Goal: Task Accomplishment & Management: Manage account settings

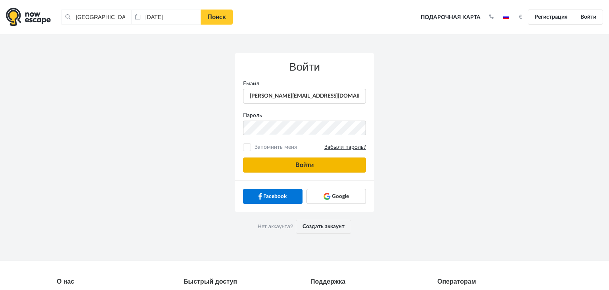
type input "anatoly@imaginaris.ee"
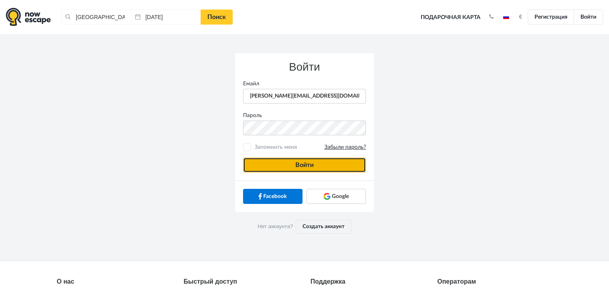
click at [298, 168] on button "Войти" at bounding box center [304, 164] width 123 height 15
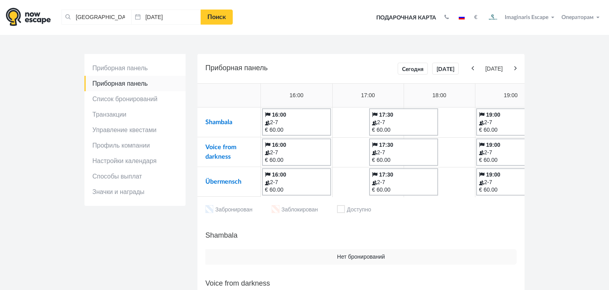
click at [220, 118] on td "Shambala" at bounding box center [228, 122] width 63 height 30
click at [220, 123] on link "Shambala" at bounding box center [218, 122] width 27 height 6
click at [211, 146] on link "Voice from darkness" at bounding box center [220, 152] width 31 height 16
click at [214, 178] on link "Übermensch" at bounding box center [223, 181] width 36 height 6
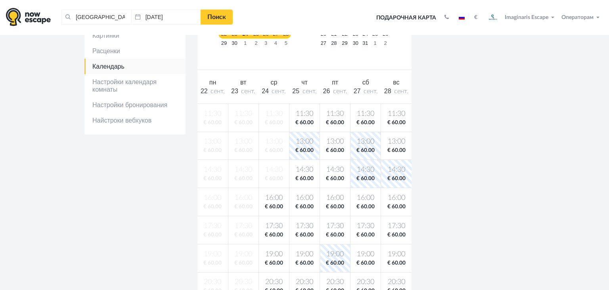
scroll to position [136, 0]
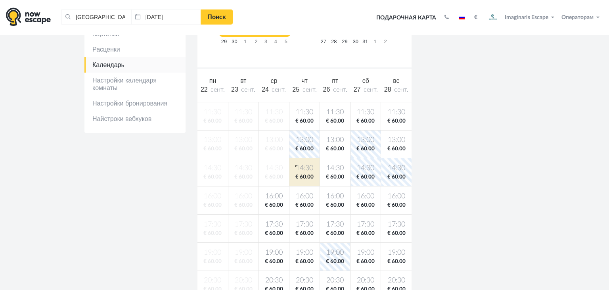
click at [295, 165] on span "14:30" at bounding box center [304, 168] width 27 height 10
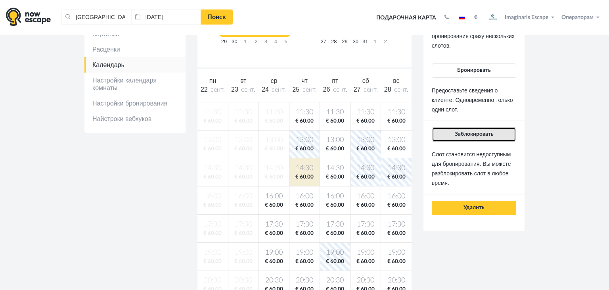
click at [456, 134] on span "Заблокировать" at bounding box center [474, 134] width 39 height 6
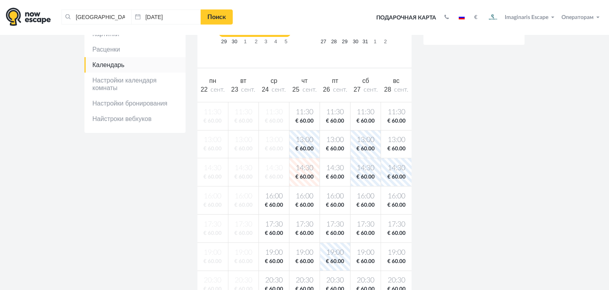
scroll to position [0, 0]
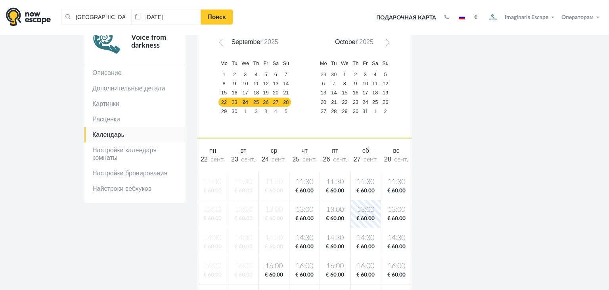
scroll to position [94, 0]
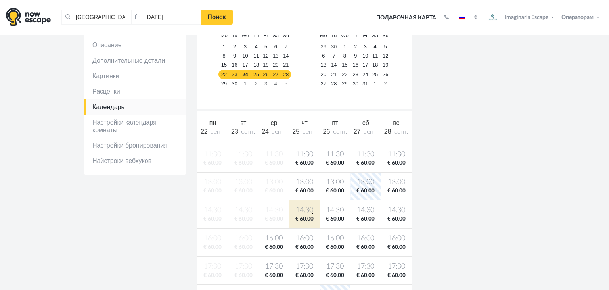
click at [312, 213] on span "14:30" at bounding box center [304, 210] width 27 height 10
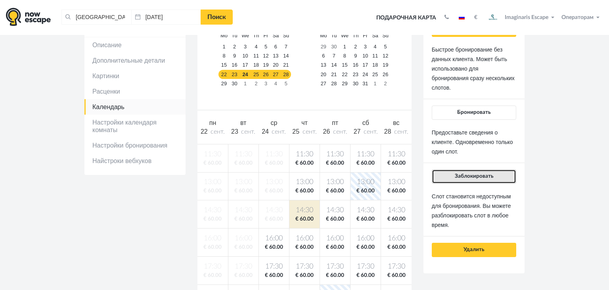
click at [443, 172] on button "Заблокировать" at bounding box center [474, 176] width 84 height 14
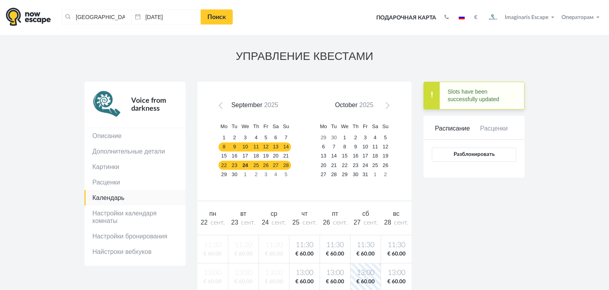
scroll to position [3, 0]
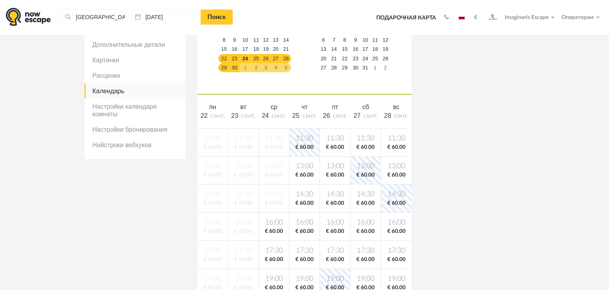
scroll to position [113, 0]
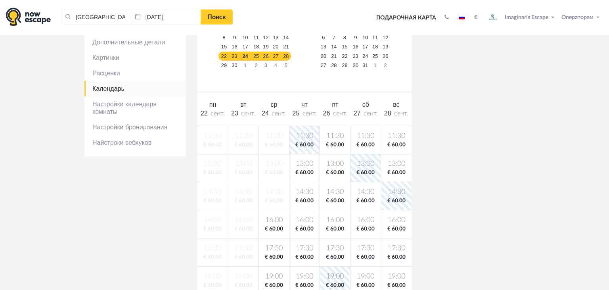
click at [307, 191] on span "14:30" at bounding box center [304, 192] width 27 height 10
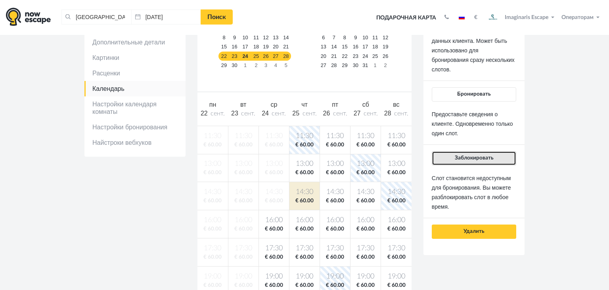
click at [443, 154] on button "Заблокировать" at bounding box center [474, 158] width 84 height 14
